Goal: Transaction & Acquisition: Purchase product/service

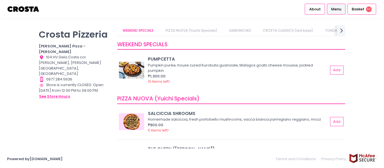
click at [66, 94] on button "see store hours" at bounding box center [54, 97] width 31 height 6
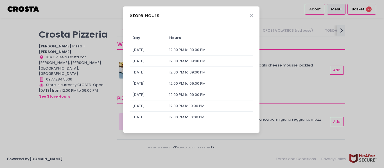
drag, startPoint x: 84, startPoint y: 106, endPoint x: 238, endPoint y: 81, distance: 155.8
click at [87, 104] on div "Store Hours Day Hours [DATE] 12:00 PM to 09:00 PM [DATE] 12:00 PM to 09:00 PM […" at bounding box center [192, 84] width 384 height 168
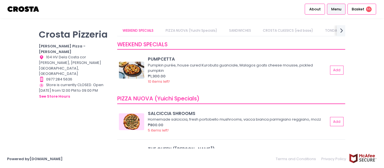
click at [341, 10] on span "Menu" at bounding box center [336, 9] width 10 height 6
click at [338, 9] on span "Menu" at bounding box center [336, 9] width 10 height 6
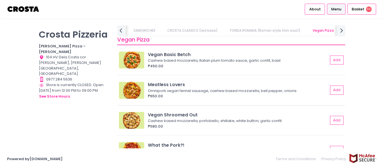
scroll to position [422, 0]
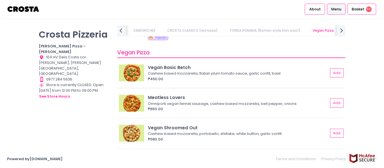
click at [165, 71] on div "Cashew based mozzarella, Italian plum tomato sauce, garlic confit, basil" at bounding box center [237, 74] width 179 height 6
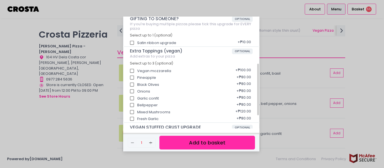
scroll to position [130, 0]
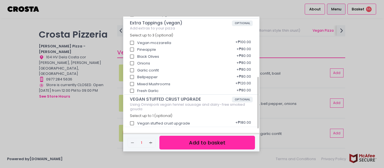
click at [132, 42] on input "Vegan mozzarella" at bounding box center [132, 43] width 11 height 11
checkbox input "true"
click at [132, 49] on input "Pineapple" at bounding box center [132, 49] width 11 height 11
checkbox input "true"
click at [133, 56] on input "Black Olives" at bounding box center [132, 56] width 11 height 11
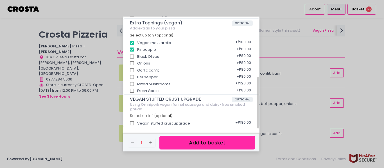
checkbox input "true"
click at [132, 65] on input "Garlic confit" at bounding box center [132, 70] width 11 height 11
checkbox input "false"
click at [132, 64] on input "Onions" at bounding box center [132, 63] width 11 height 11
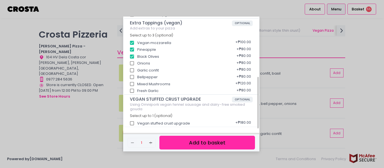
checkbox input "false"
click at [132, 70] on input "Garlic confit" at bounding box center [132, 70] width 11 height 11
checkbox input "false"
click at [132, 76] on input "Bellpepper" at bounding box center [132, 77] width 11 height 11
checkbox input "false"
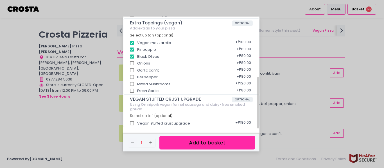
click at [132, 84] on input "Mixed Mushrooms" at bounding box center [132, 84] width 11 height 11
checkbox input "false"
click at [132, 88] on input "Fresh Garlic" at bounding box center [132, 91] width 11 height 11
checkbox input "false"
click at [274, 78] on div "Vegan Basic Betch ₱450.00 Cashew based mozzarella, Italian plum tomato sauce, g…" at bounding box center [192, 84] width 384 height 168
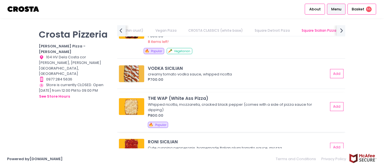
scroll to position [928, 0]
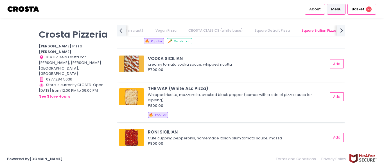
click at [143, 97] on img at bounding box center [131, 97] width 25 height 17
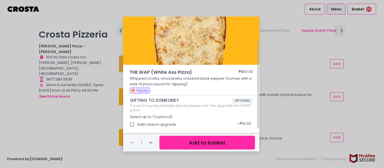
scroll to position [29, 0]
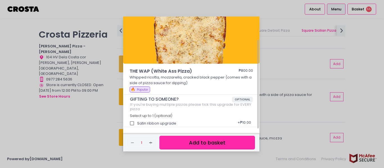
click at [281, 61] on div "THE WAP (White Ass Pizza) ₱800.00 Whipped ricotta, mozzarella, cracked black pe…" at bounding box center [192, 84] width 384 height 168
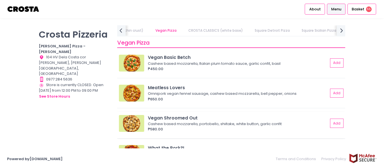
scroll to position [422, 0]
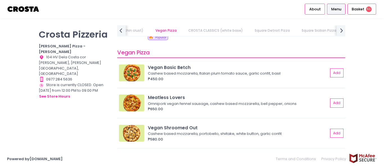
click at [134, 72] on img at bounding box center [131, 73] width 25 height 17
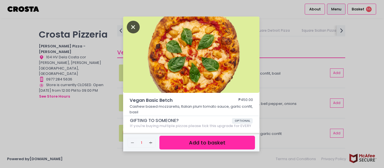
click at [135, 29] on icon "Close" at bounding box center [133, 27] width 13 height 13
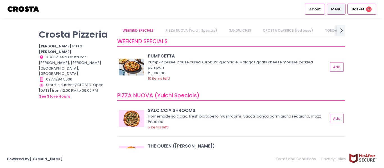
scroll to position [0, 0]
